Goal: Information Seeking & Learning: Find specific page/section

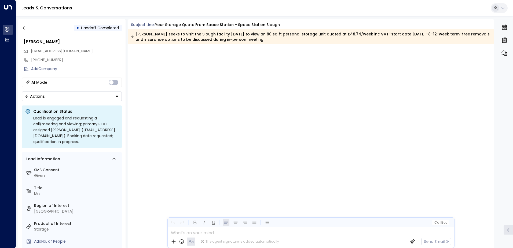
scroll to position [692, 0]
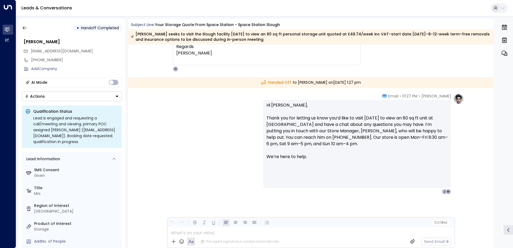
click at [175, 101] on div "[PERSON_NAME] • 01:27 PM • Email Hi [PERSON_NAME], Thank you for letting us kno…" at bounding box center [311, 143] width 306 height 101
click at [25, 26] on icon "button" at bounding box center [24, 27] width 5 height 5
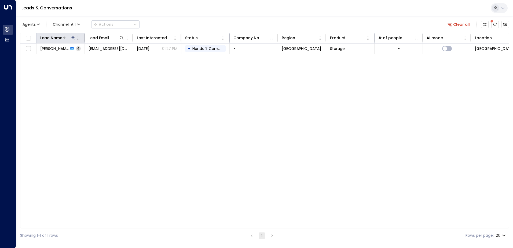
click at [71, 38] on icon at bounding box center [73, 38] width 4 height 4
drag, startPoint x: 84, startPoint y: 59, endPoint x: 39, endPoint y: 59, distance: 44.8
click at [39, 59] on input "**********" at bounding box center [69, 57] width 67 height 10
type input "**********"
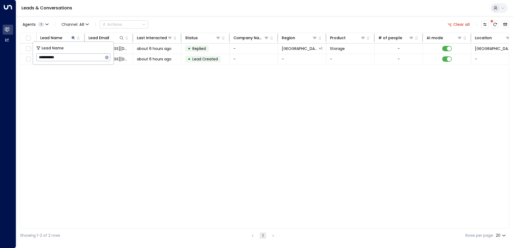
click at [86, 113] on div "Lead Name Lead Email Last Interacted Status Company Name Region Product # of pe…" at bounding box center [264, 130] width 488 height 195
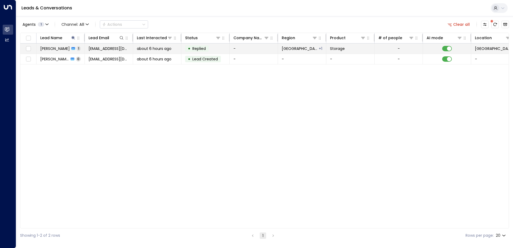
click at [55, 48] on span "[PERSON_NAME]" at bounding box center [54, 48] width 29 height 5
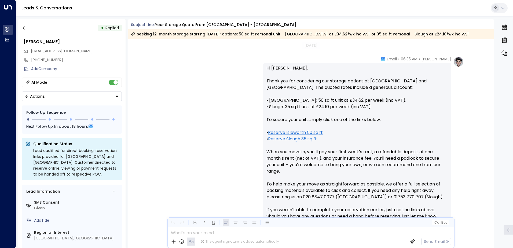
scroll to position [157, 0]
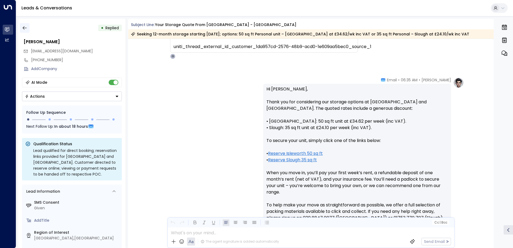
click at [25, 26] on icon "button" at bounding box center [24, 27] width 5 height 5
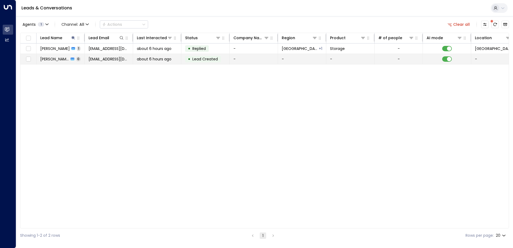
click at [60, 59] on span "[PERSON_NAME]" at bounding box center [54, 58] width 29 height 5
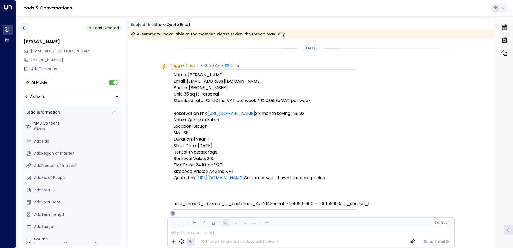
click at [24, 27] on icon "button" at bounding box center [24, 27] width 5 height 5
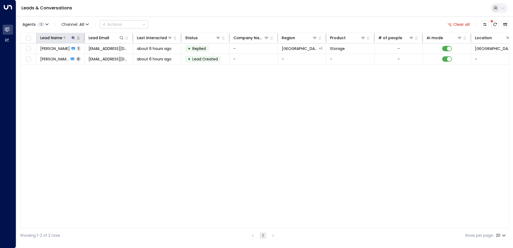
click at [72, 40] on icon at bounding box center [73, 38] width 4 height 4
drag, startPoint x: 83, startPoint y: 55, endPoint x: 34, endPoint y: 62, distance: 49.6
click at [34, 62] on div "**********" at bounding box center [73, 53] width 80 height 23
type input "**********"
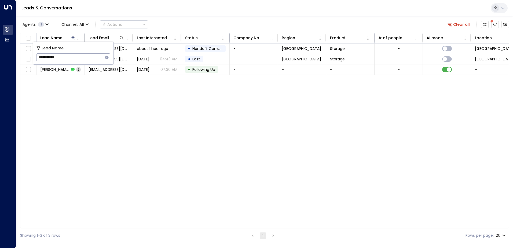
click at [95, 150] on div "Lead Name Lead Email Last Interacted Status Company Name Region Product # of pe…" at bounding box center [264, 130] width 488 height 195
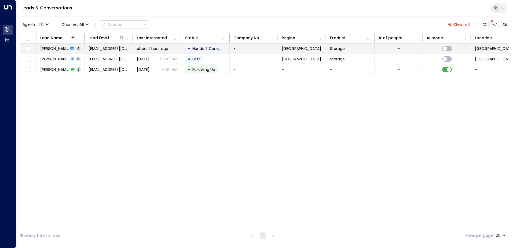
click at [63, 49] on div "[PERSON_NAME] 4" at bounding box center [60, 48] width 40 height 5
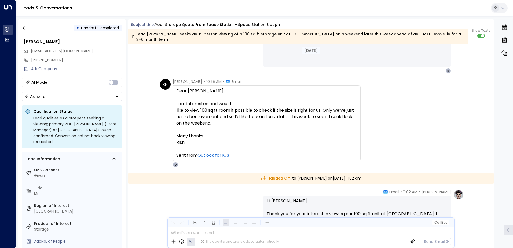
scroll to position [1020, 0]
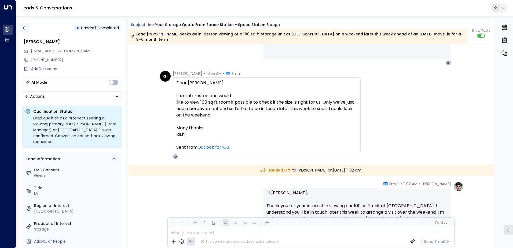
click at [23, 27] on icon "button" at bounding box center [25, 27] width 4 height 3
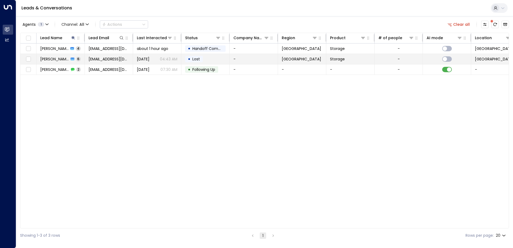
click at [55, 58] on span "[PERSON_NAME]" at bounding box center [54, 58] width 29 height 5
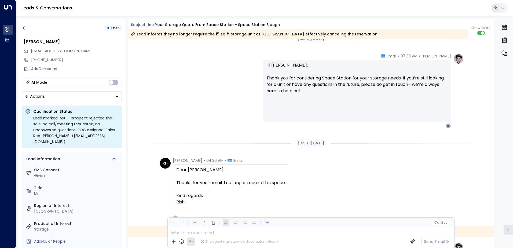
scroll to position [1484, 0]
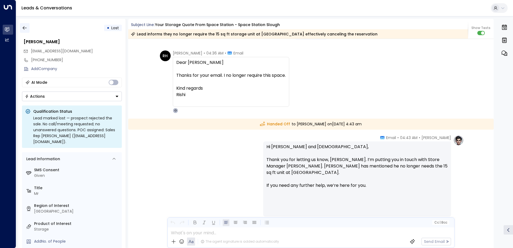
click at [27, 30] on icon "button" at bounding box center [24, 27] width 5 height 5
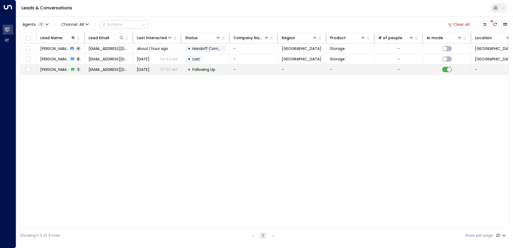
click at [56, 71] on span "[PERSON_NAME]" at bounding box center [54, 69] width 29 height 5
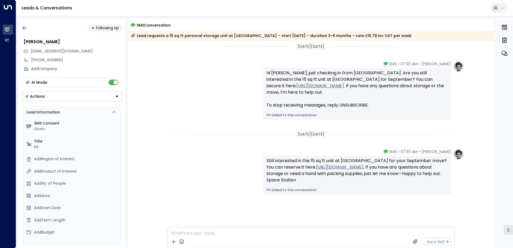
scroll to position [3, 0]
click at [23, 29] on icon "button" at bounding box center [24, 27] width 5 height 5
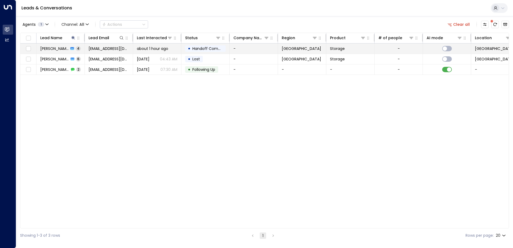
click at [55, 48] on span "[PERSON_NAME]" at bounding box center [54, 48] width 28 height 5
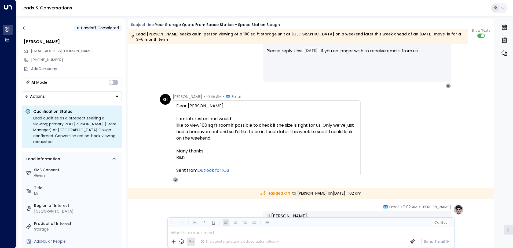
scroll to position [716, 0]
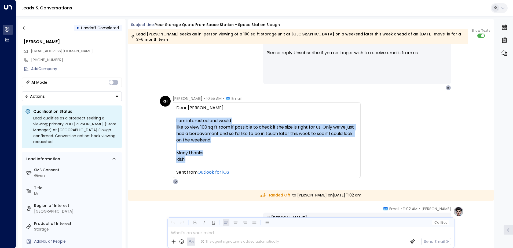
drag, startPoint x: 199, startPoint y: 155, endPoint x: 173, endPoint y: 116, distance: 47.2
click at [173, 116] on div "Dear [PERSON_NAME] I am interested and would like to view 100 sq ft room if pos…" at bounding box center [267, 140] width 188 height 76
drag, startPoint x: 173, startPoint y: 116, endPoint x: 189, endPoint y: 120, distance: 16.0
copy div "I am interested and would like to view 100 sq ft room if possible to check if t…"
click at [24, 28] on icon "button" at bounding box center [24, 27] width 5 height 5
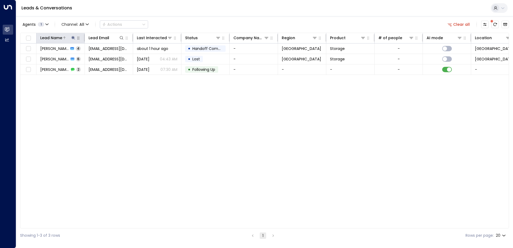
click at [74, 39] on icon at bounding box center [73, 38] width 4 height 4
type input "*"
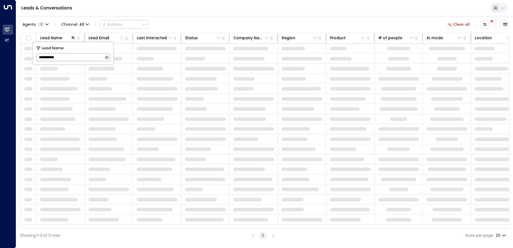
type input "**********"
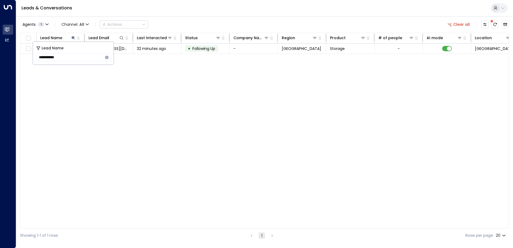
click at [89, 140] on div "Lead Name Lead Email Last Interacted Status Company Name Region Product # of pe…" at bounding box center [264, 130] width 488 height 195
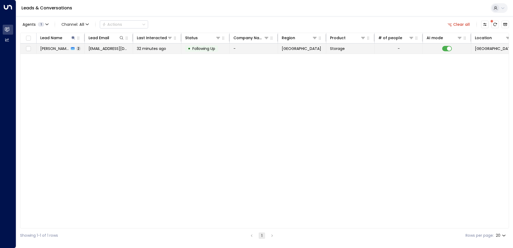
click at [54, 46] on span "[PERSON_NAME]" at bounding box center [54, 48] width 29 height 5
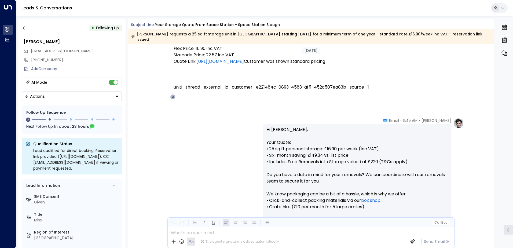
scroll to position [110, 0]
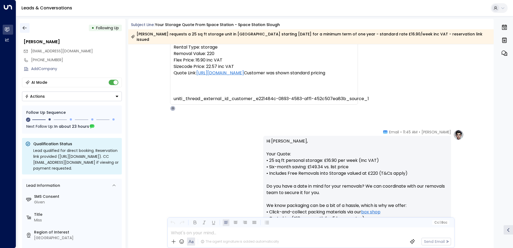
click at [25, 30] on icon "button" at bounding box center [24, 27] width 5 height 5
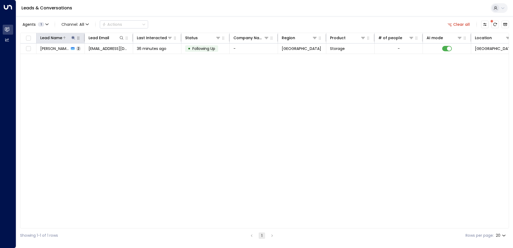
click at [73, 36] on icon at bounding box center [72, 37] width 3 height 3
drag, startPoint x: 66, startPoint y: 55, endPoint x: 34, endPoint y: 55, distance: 31.6
click at [34, 55] on div "**********" at bounding box center [73, 53] width 80 height 23
type input "**********"
click at [78, 115] on div "Lead Name Lead Email Last Interacted Status Company Name Region Product # of pe…" at bounding box center [264, 130] width 488 height 195
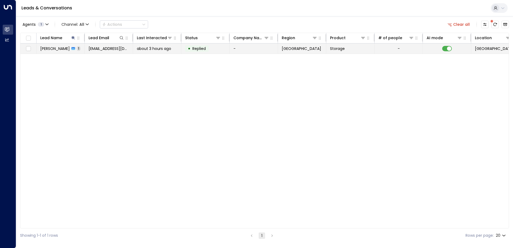
click at [61, 51] on td "[PERSON_NAME] 1" at bounding box center [60, 48] width 48 height 10
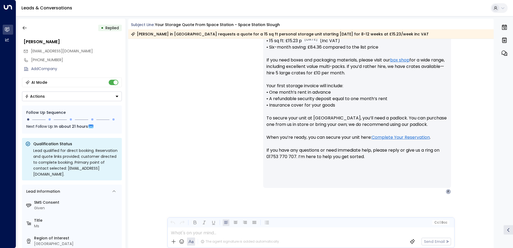
scroll to position [184, 0]
